Goal: Task Accomplishment & Management: Manage account settings

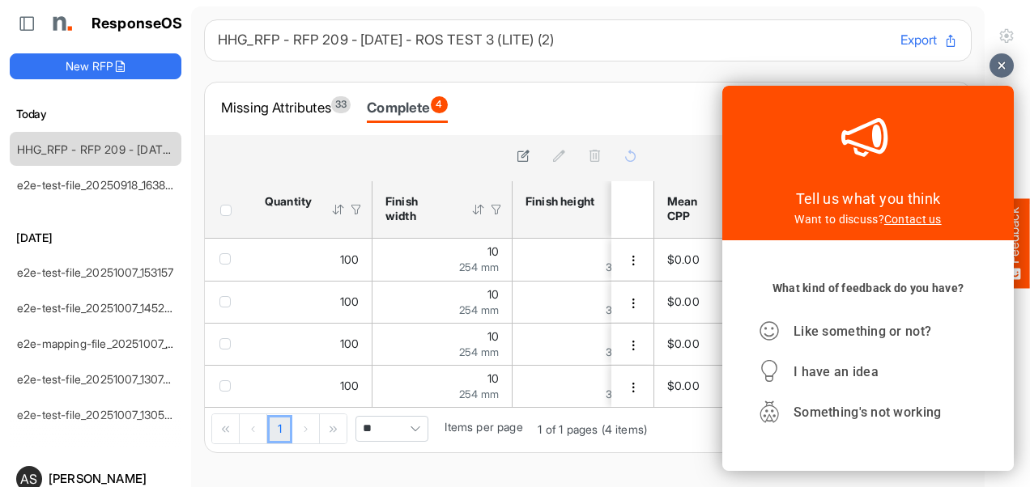
click at [997, 69] on div at bounding box center [1001, 65] width 24 height 24
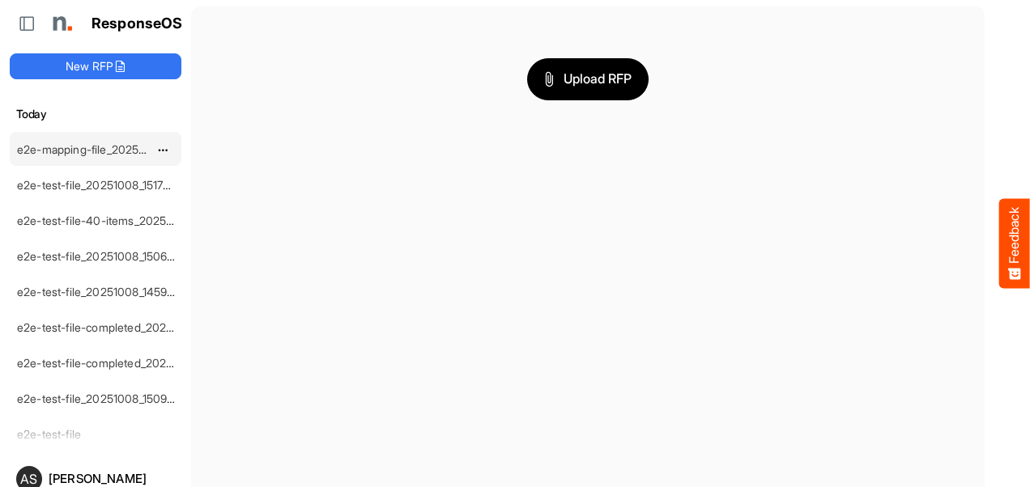
click at [116, 143] on link "e2e-mapping-file_20251008_153240" at bounding box center [111, 149] width 189 height 14
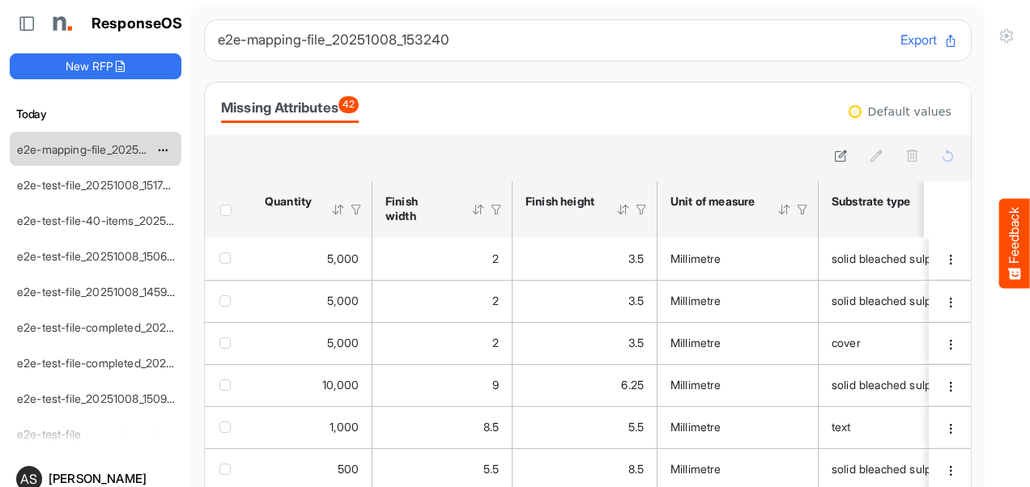
click at [91, 146] on link "e2e-mapping-file_20251008_153240" at bounding box center [111, 149] width 189 height 14
click at [159, 252] on span "dropdownbutton" at bounding box center [161, 257] width 8 height 11
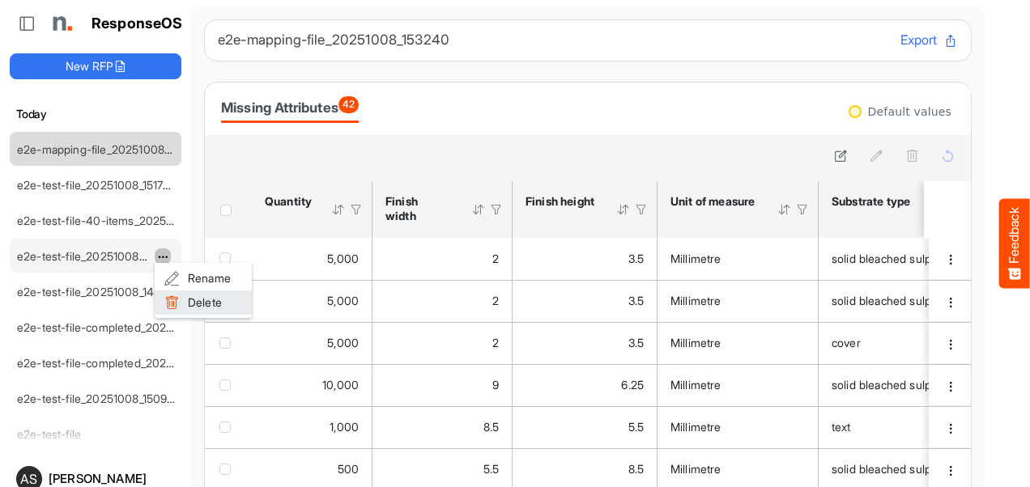
click at [175, 296] on span at bounding box center [171, 303] width 15 height 24
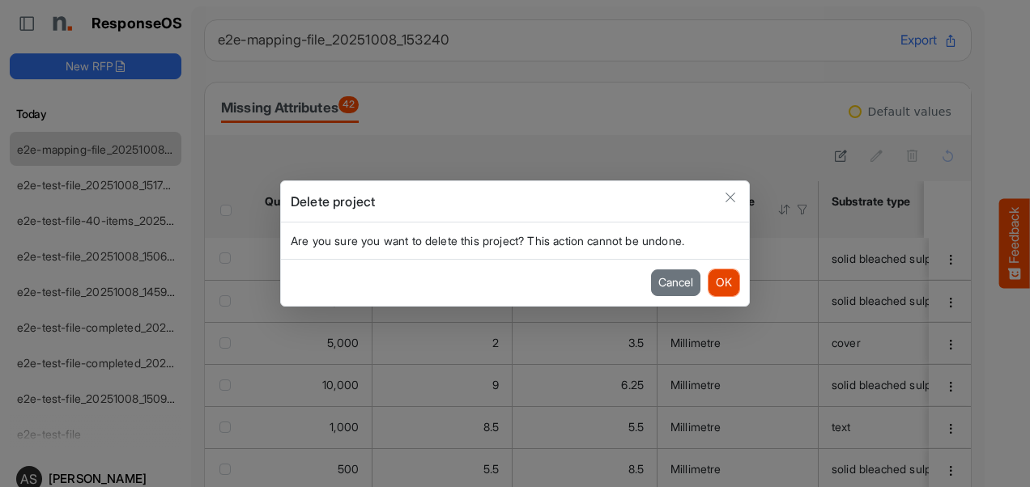
click at [711, 285] on button "OK" at bounding box center [723, 283] width 31 height 26
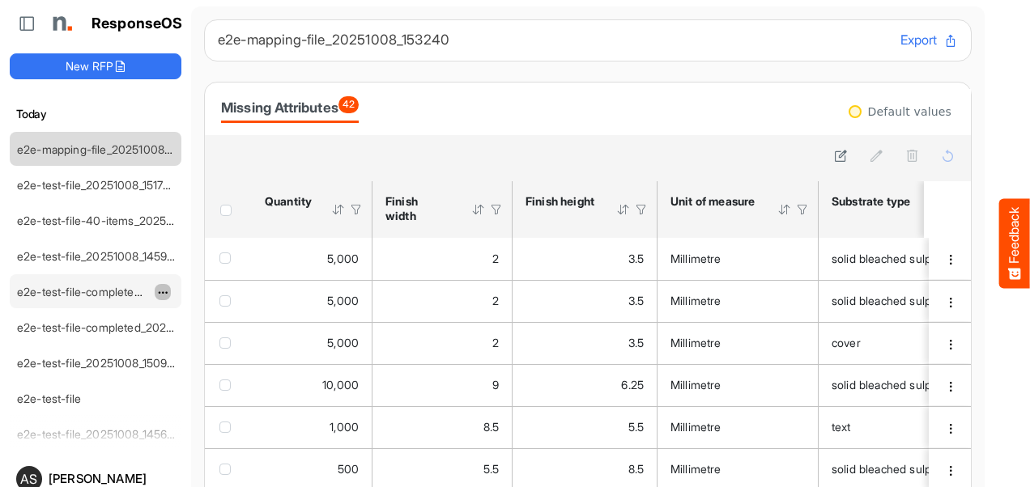
click at [165, 287] on span "dropdownbutton" at bounding box center [161, 292] width 8 height 11
click at [209, 335] on li "Delete" at bounding box center [203, 338] width 97 height 24
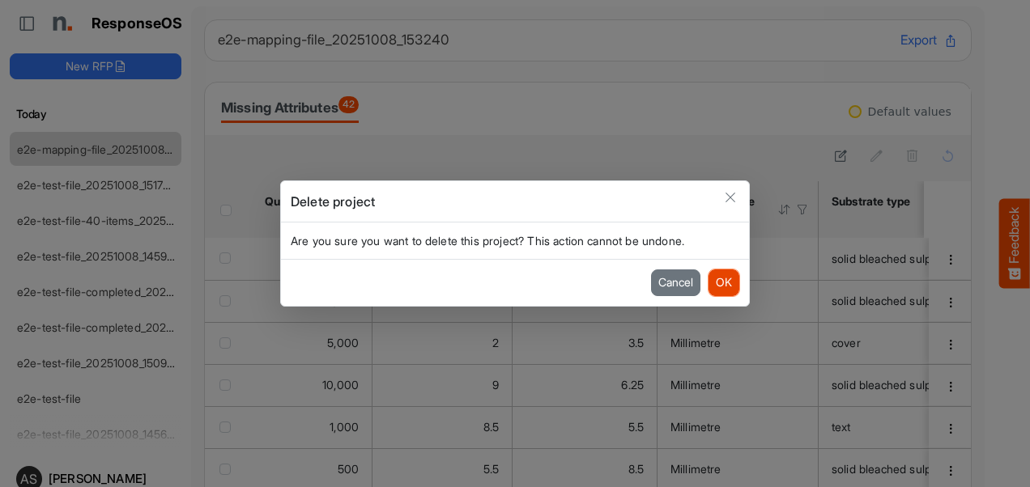
click at [733, 282] on button "OK" at bounding box center [723, 283] width 31 height 26
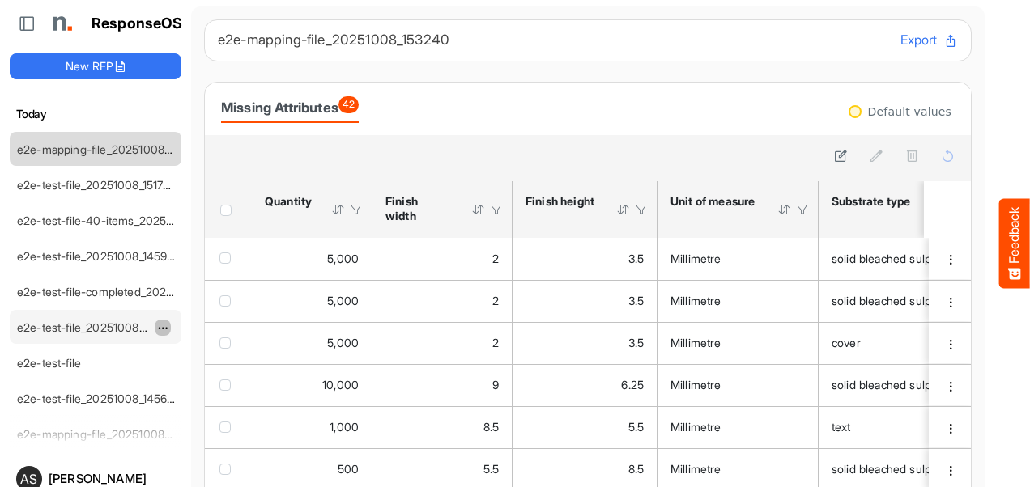
click at [164, 323] on span "dropdownbutton" at bounding box center [161, 328] width 8 height 11
click at [213, 370] on li "Delete" at bounding box center [203, 373] width 97 height 24
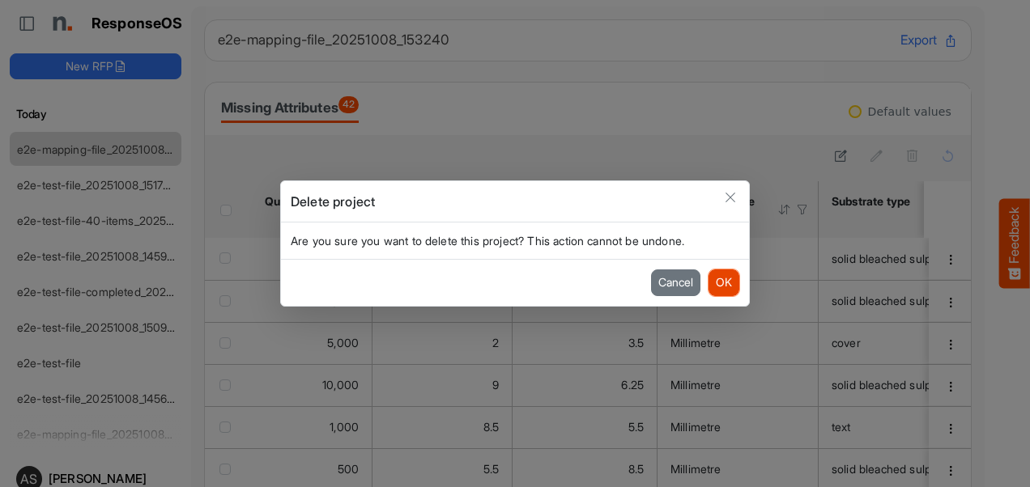
click at [729, 291] on button "OK" at bounding box center [723, 283] width 31 height 26
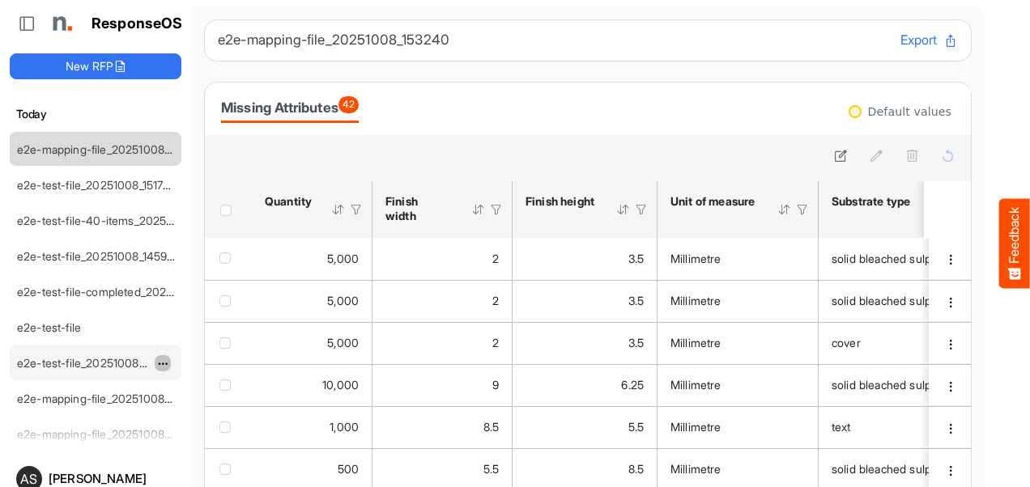
click at [165, 359] on span "dropdownbutton" at bounding box center [161, 364] width 8 height 11
click at [199, 410] on li "Delete" at bounding box center [203, 408] width 97 height 24
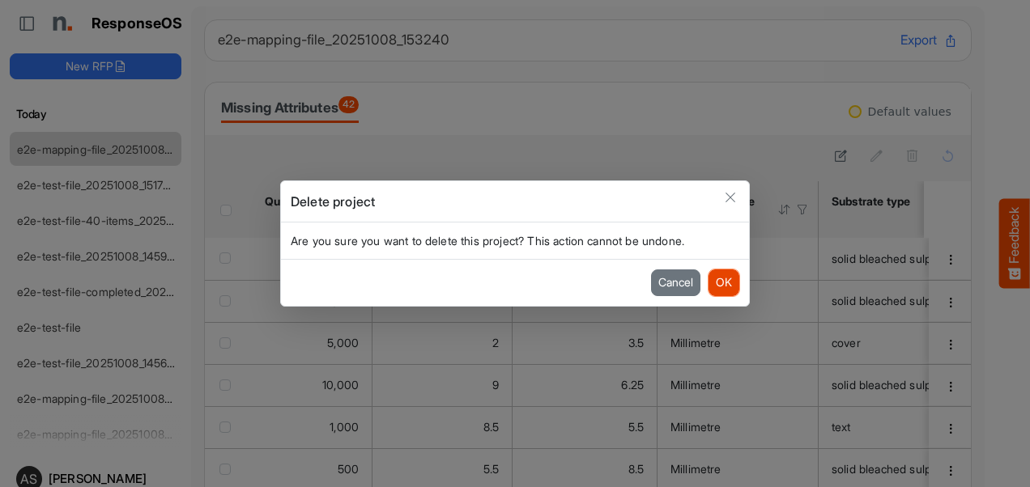
click at [719, 284] on button "OK" at bounding box center [723, 283] width 31 height 26
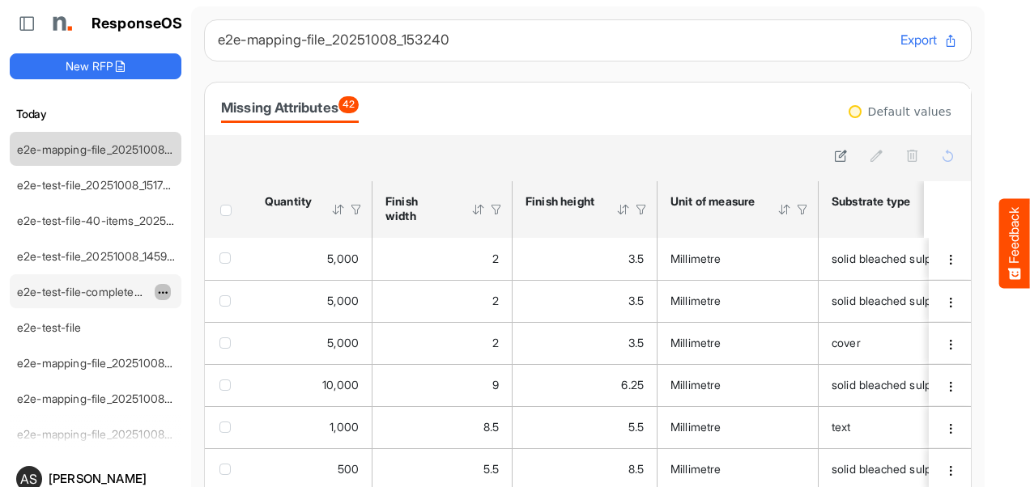
click at [159, 287] on span "dropdownbutton" at bounding box center [161, 292] width 8 height 11
click at [184, 335] on li "Delete" at bounding box center [203, 338] width 97 height 24
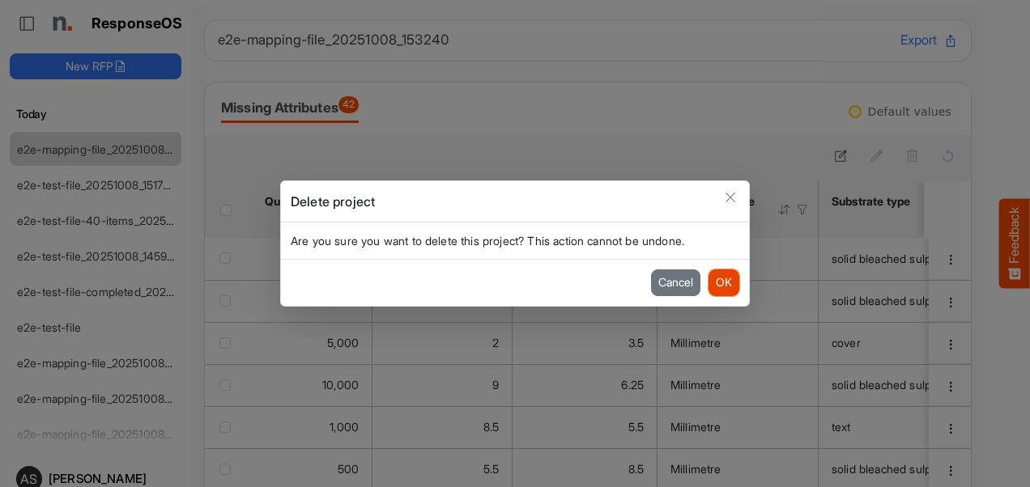
click at [738, 288] on button "OK" at bounding box center [723, 283] width 31 height 26
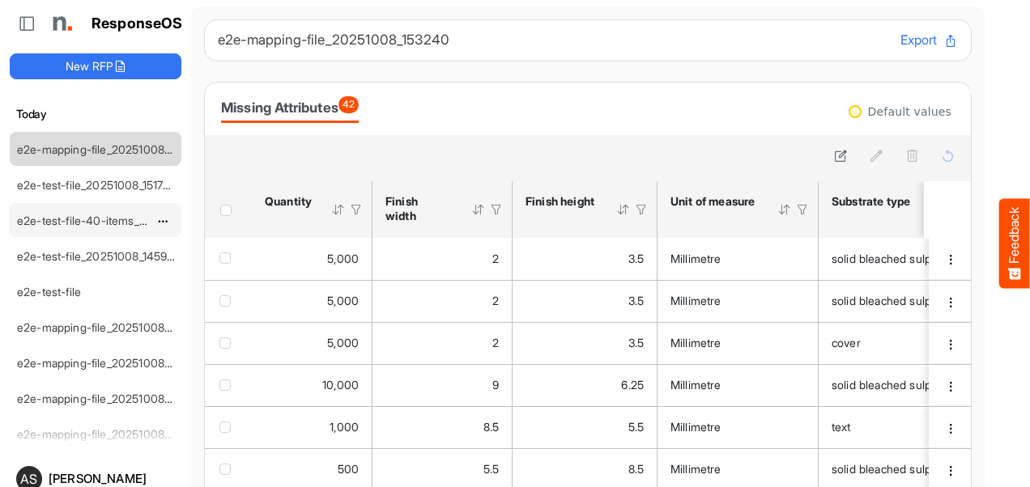
click at [162, 227] on div at bounding box center [169, 219] width 28 height 19
click at [162, 219] on span "dropdownbutton" at bounding box center [161, 221] width 8 height 11
click at [209, 274] on li "Delete" at bounding box center [203, 268] width 97 height 24
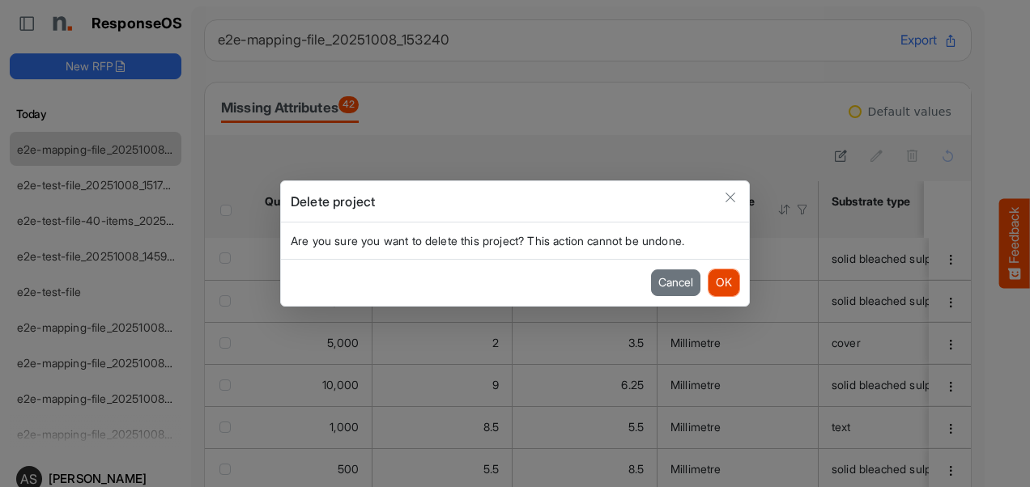
click at [725, 286] on button "OK" at bounding box center [723, 283] width 31 height 26
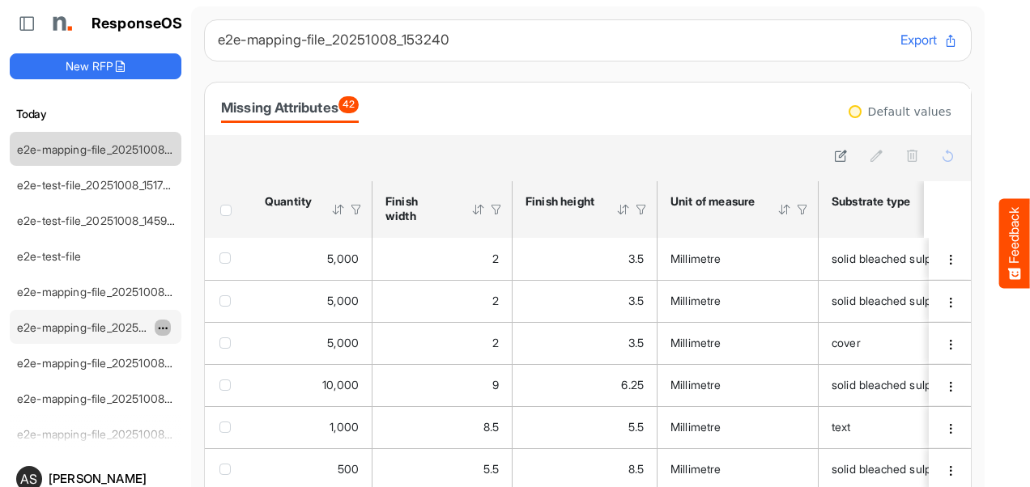
click at [160, 323] on span "dropdownbutton" at bounding box center [161, 328] width 8 height 11
click at [200, 373] on li "Delete" at bounding box center [203, 373] width 97 height 24
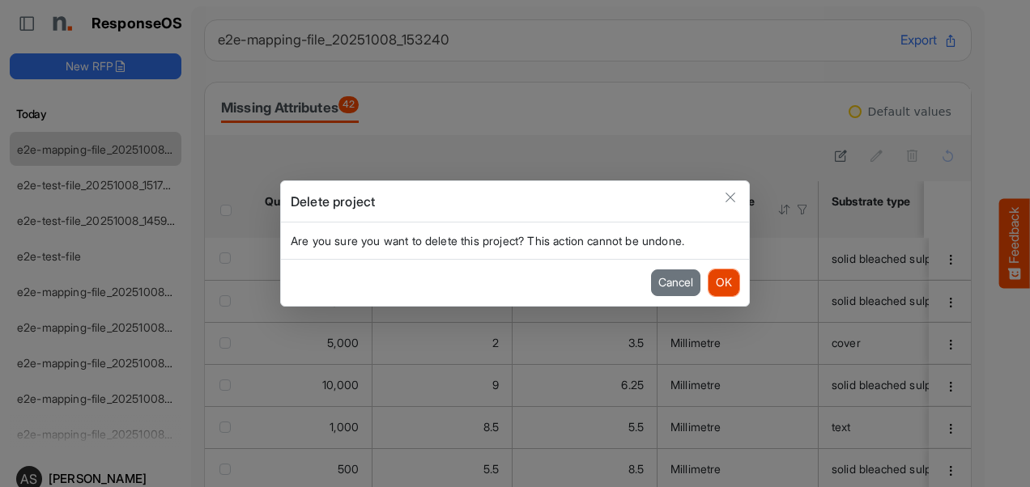
click at [726, 287] on button "OK" at bounding box center [723, 283] width 31 height 26
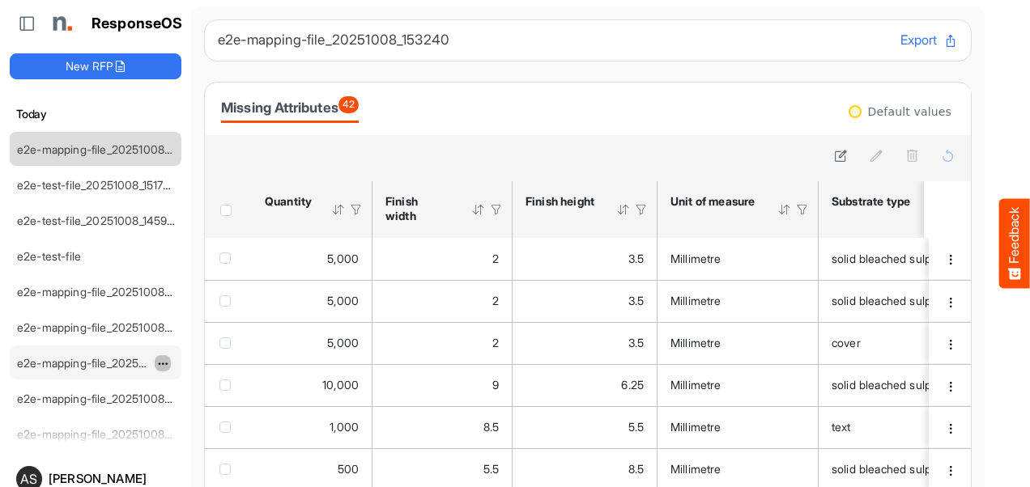
click at [165, 359] on span "dropdownbutton" at bounding box center [161, 364] width 8 height 11
click at [192, 409] on li "Delete" at bounding box center [203, 408] width 97 height 24
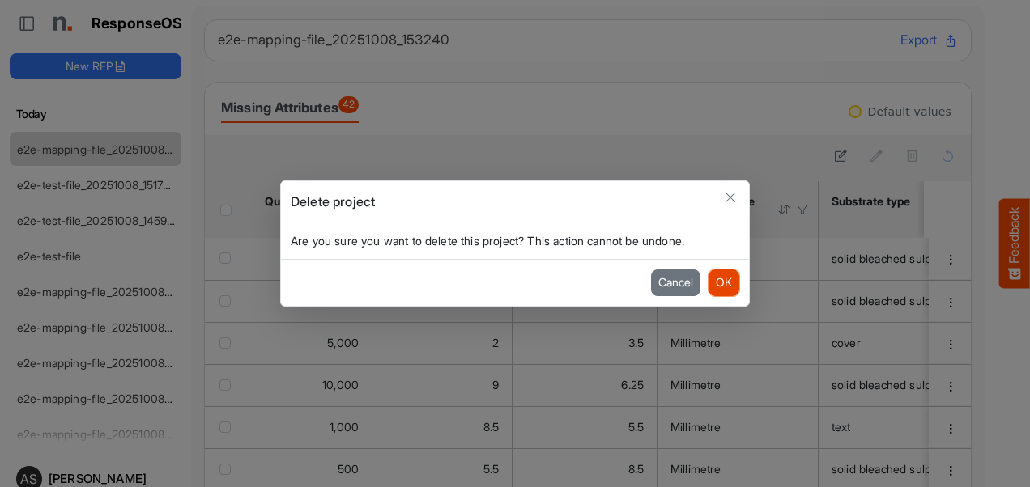
click at [729, 285] on button "OK" at bounding box center [723, 283] width 31 height 26
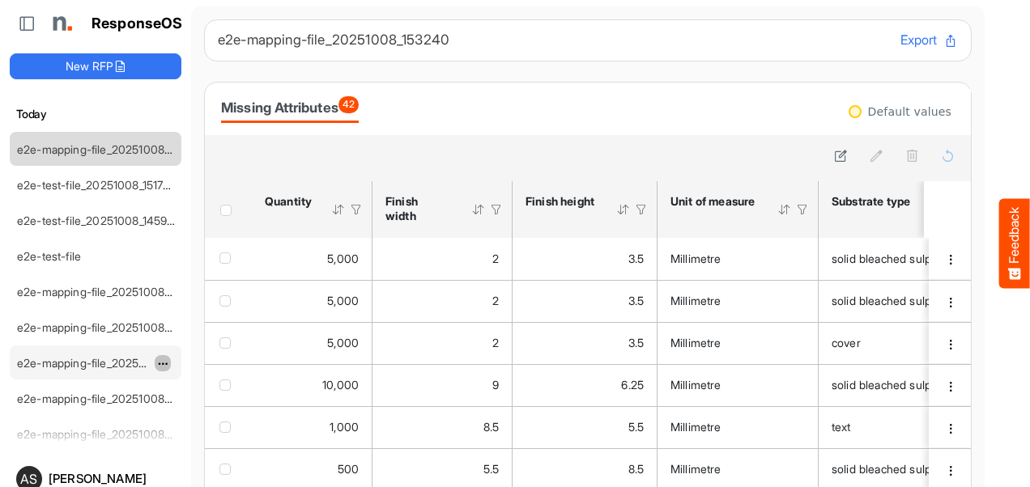
click at [164, 359] on span "dropdownbutton" at bounding box center [161, 364] width 8 height 11
click at [189, 418] on li "Delete" at bounding box center [203, 408] width 97 height 24
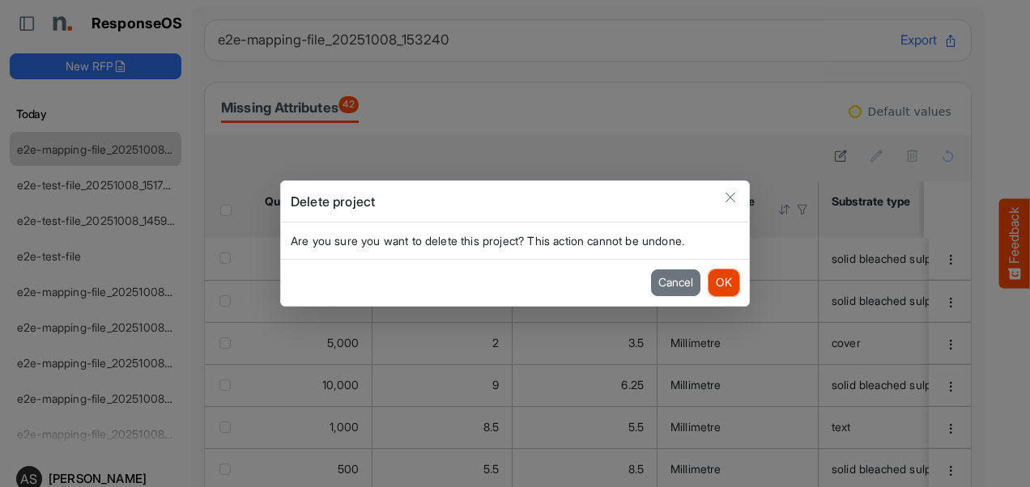
click at [722, 290] on button "OK" at bounding box center [723, 283] width 31 height 26
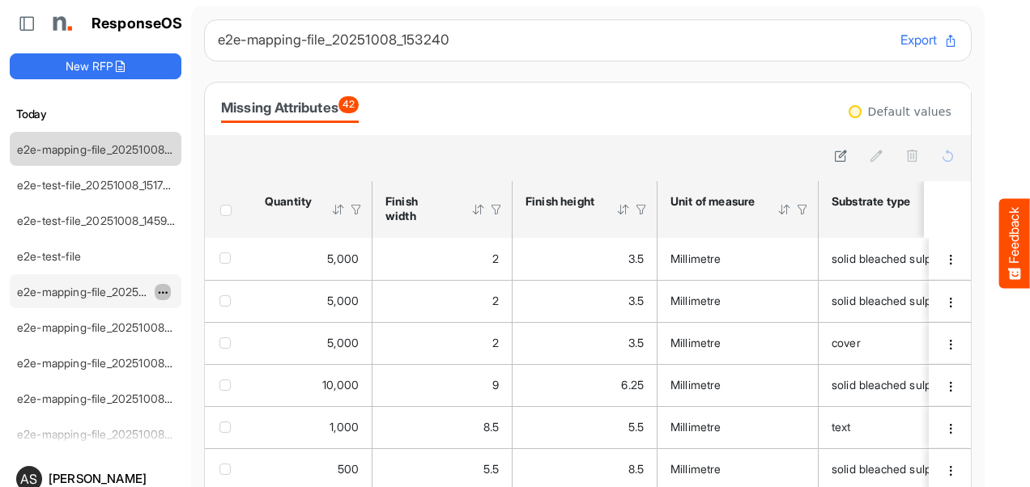
click at [162, 290] on span "dropdownbutton" at bounding box center [161, 292] width 8 height 11
click at [165, 342] on span at bounding box center [171, 338] width 15 height 24
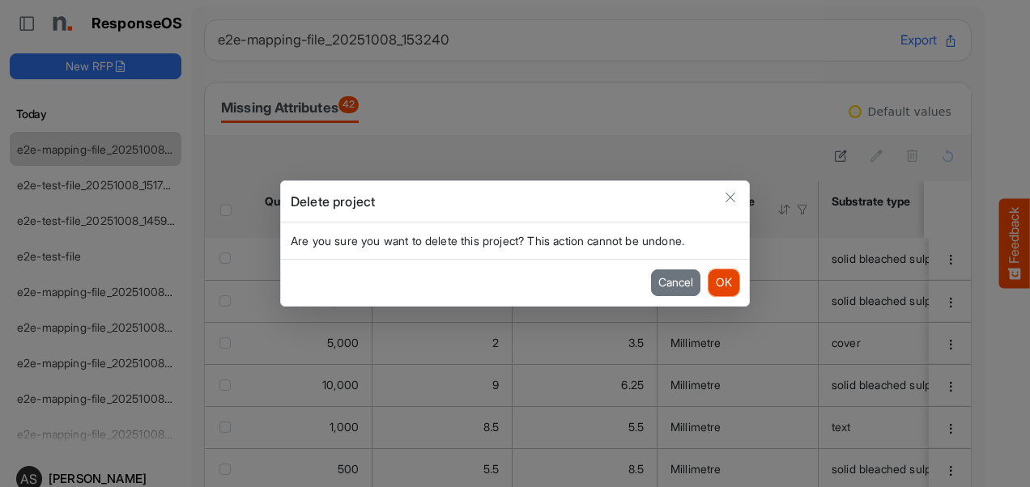
click at [722, 278] on button "OK" at bounding box center [723, 283] width 31 height 26
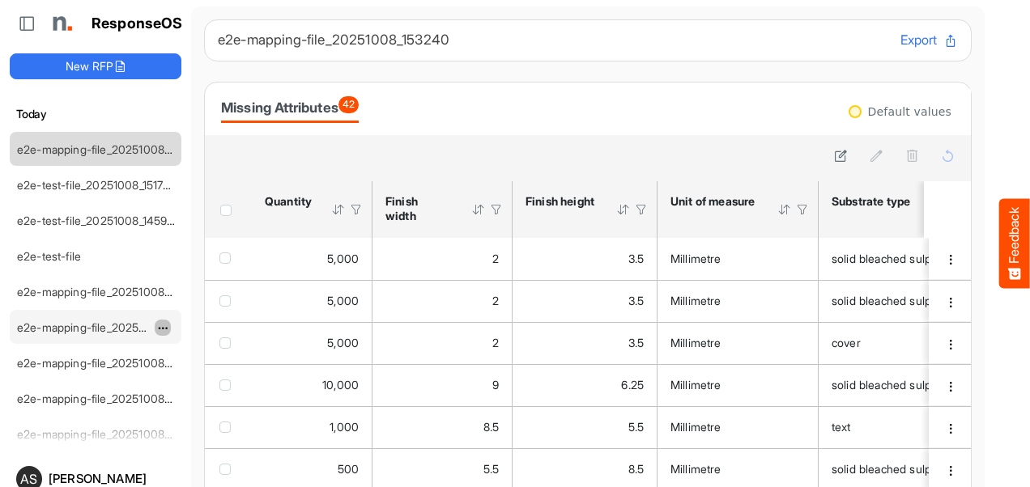
click at [159, 327] on span "dropdownbutton" at bounding box center [161, 328] width 8 height 11
click at [177, 372] on span at bounding box center [171, 373] width 15 height 24
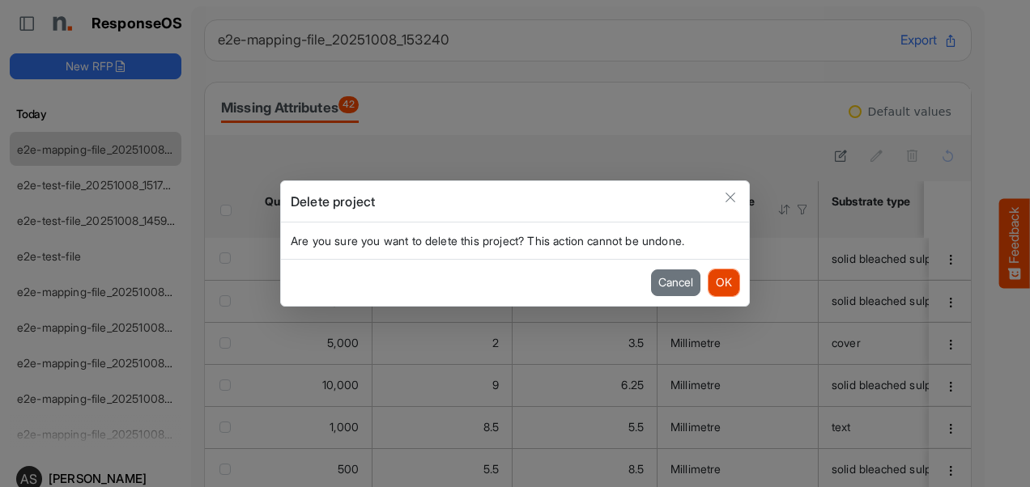
click at [725, 278] on button "OK" at bounding box center [723, 283] width 31 height 26
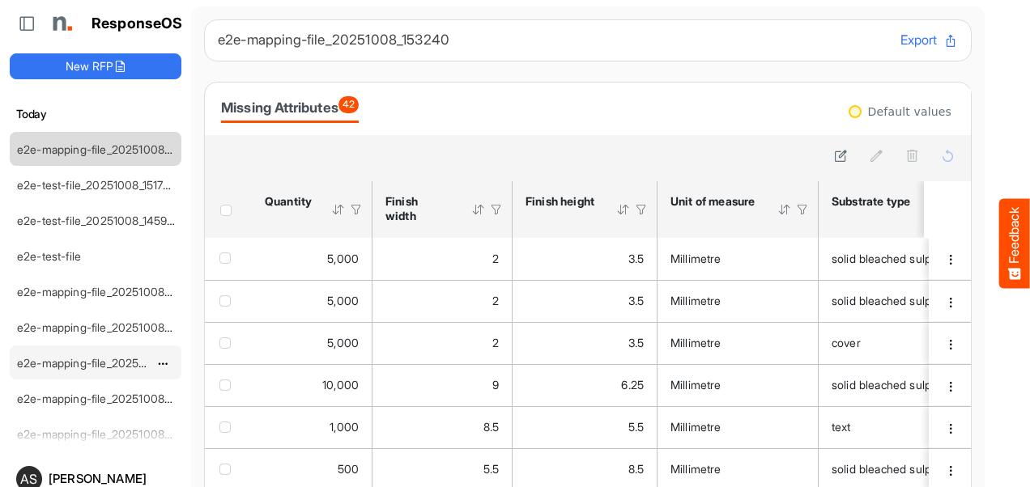
click at [151, 358] on link "e2e-mapping-file_20251008_133358" at bounding box center [111, 363] width 188 height 14
